Goal: Transaction & Acquisition: Purchase product/service

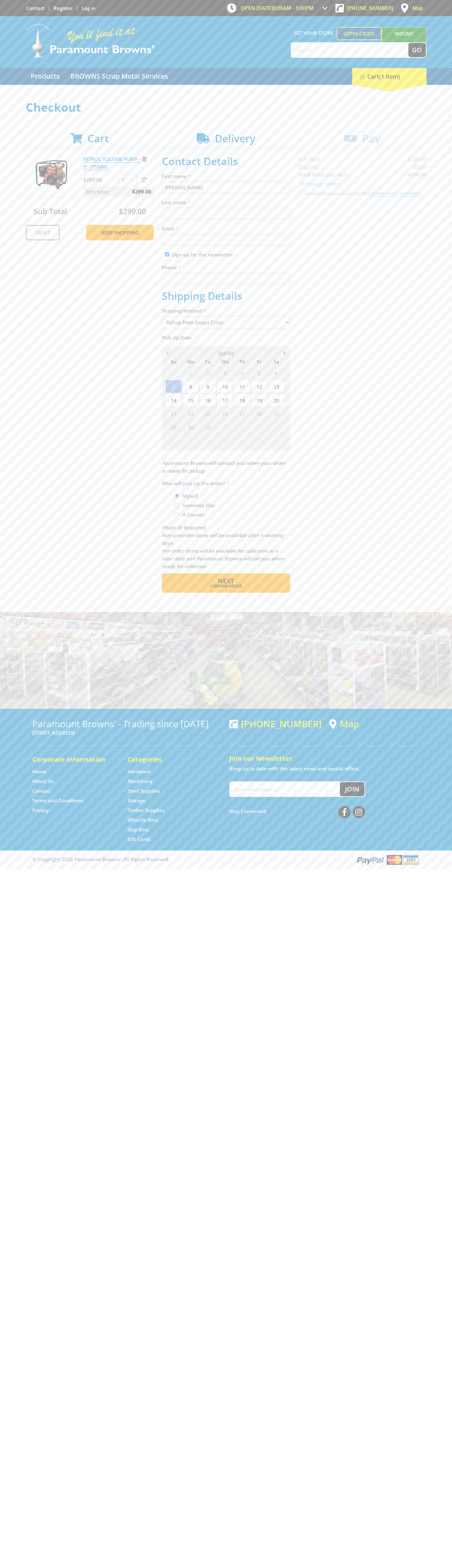
type input "[PERSON_NAME]"
type input "[EMAIL_ADDRESS][DOMAIN_NAME]"
type input "0293744000"
click at [226, 581] on span "Next" at bounding box center [225, 581] width 16 height 9
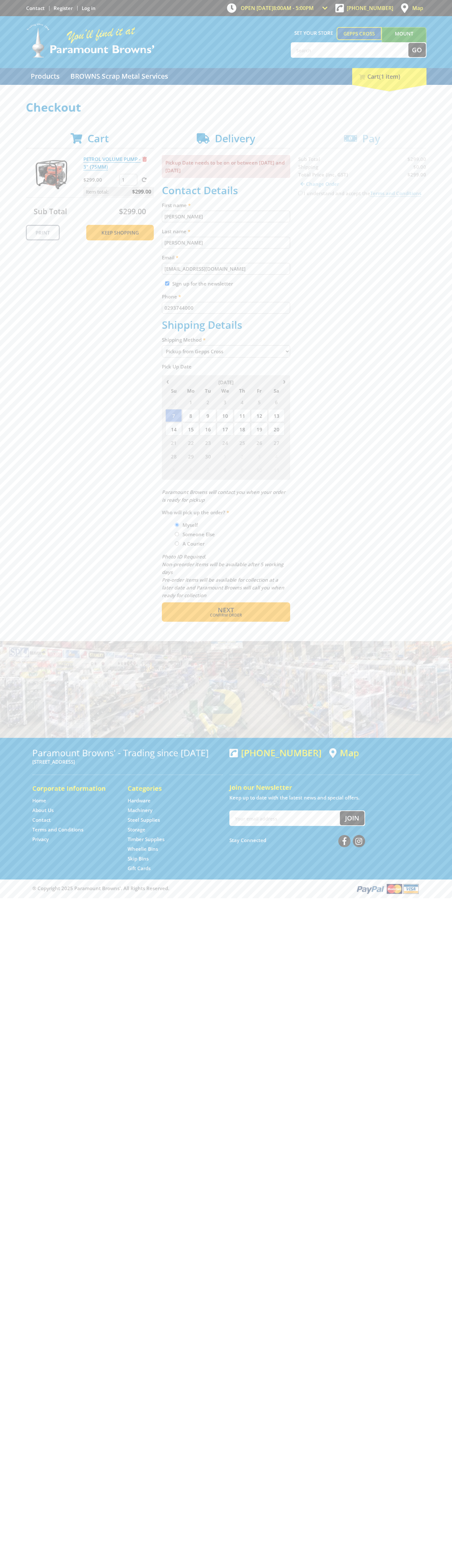
type input "[PERSON_NAME]"
click at [226, 615] on span "Confirm order" at bounding box center [226, 615] width 101 height 4
click at [226, 611] on span "Next" at bounding box center [225, 610] width 16 height 9
